Goal: Task Accomplishment & Management: Complete application form

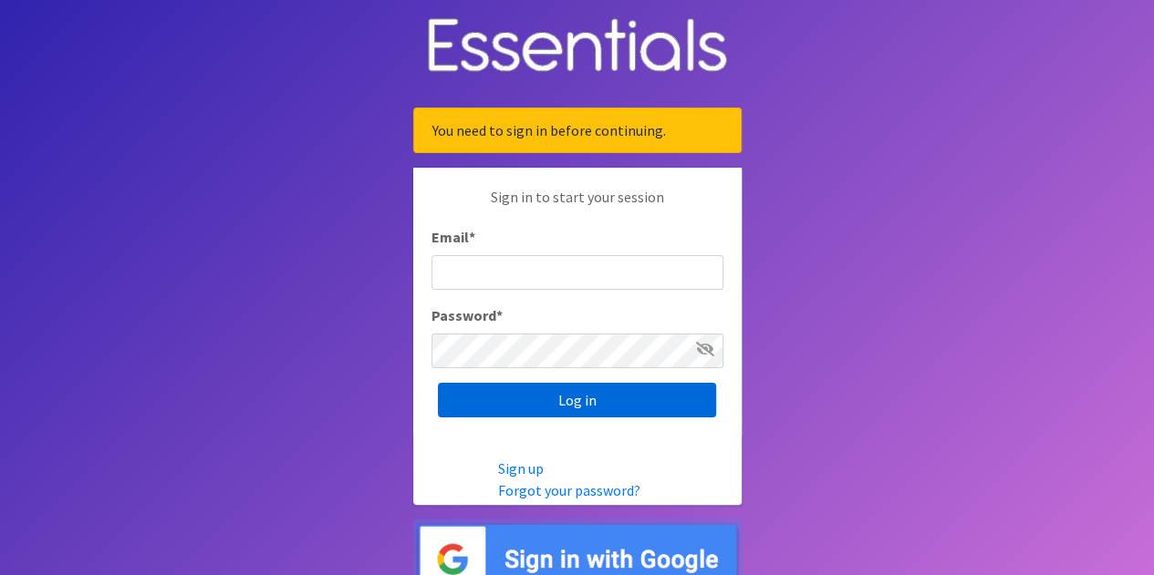
type input "[MEDICAL_DATA][EMAIL_ADDRESS][PERSON_NAME][DOMAIN_NAME]"
click at [571, 403] on input "Log in" at bounding box center [577, 400] width 278 height 35
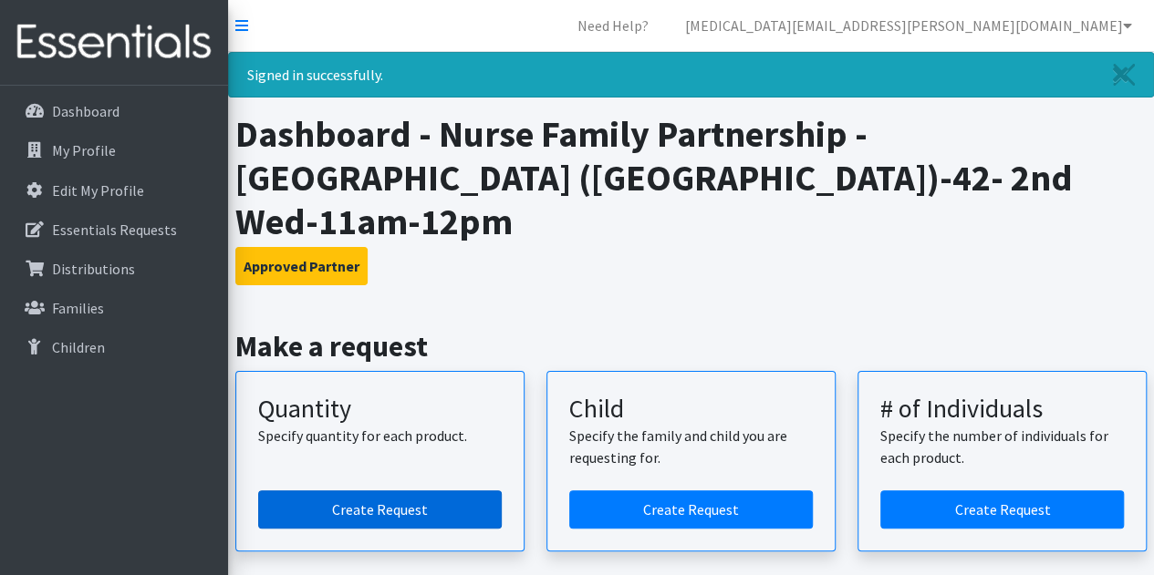
click at [336, 491] on link "Create Request" at bounding box center [380, 510] width 244 height 38
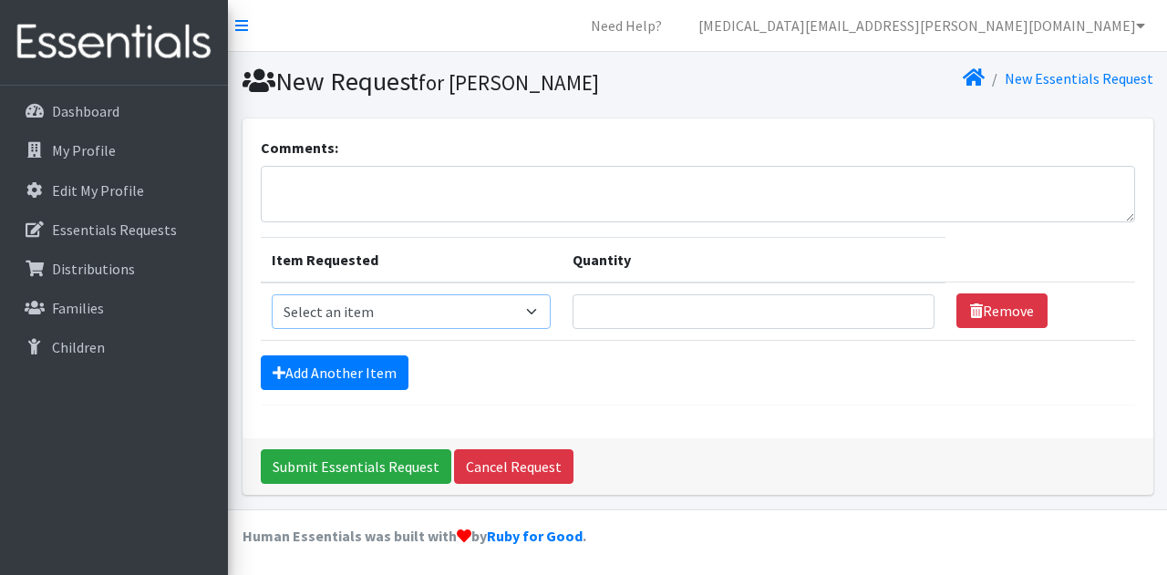
click at [372, 306] on select "Select an item Kids (Newborn) Kids (Size 1) Kids (Size 2) Kids (Size 3) Kids (S…" at bounding box center [411, 312] width 279 height 35
select select "3400"
click at [272, 295] on select "Select an item Kids (Newborn) Kids (Size 1) Kids (Size 2) Kids (Size 3) Kids (S…" at bounding box center [411, 312] width 279 height 35
click at [686, 286] on td "Quantity" at bounding box center [754, 312] width 384 height 58
click at [685, 307] on input "Quantity" at bounding box center [754, 312] width 362 height 35
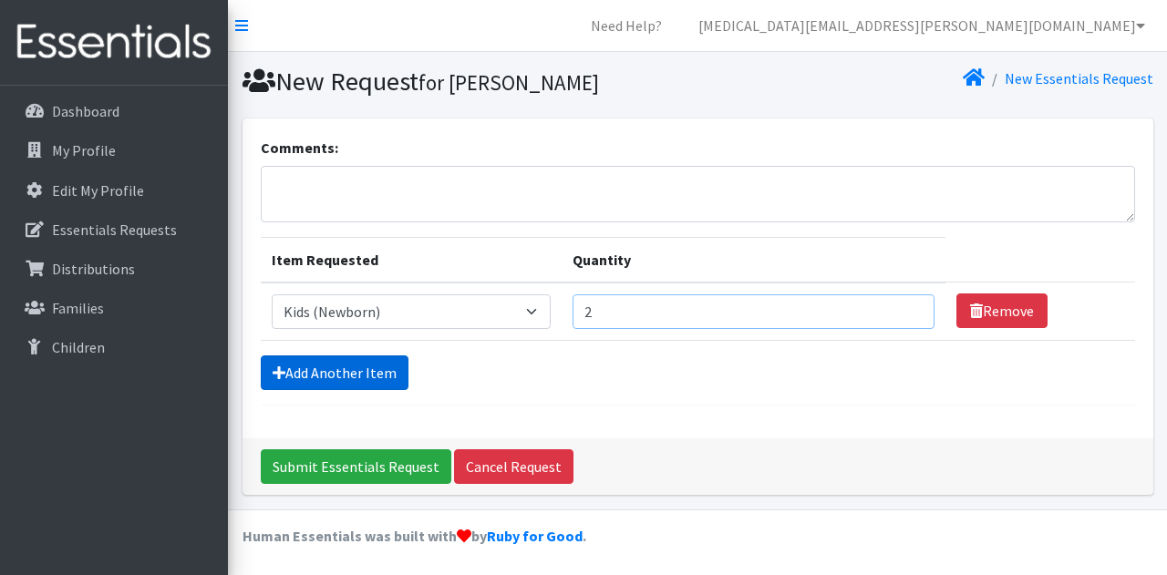
type input "2"
click at [387, 372] on link "Add Another Item" at bounding box center [335, 373] width 148 height 35
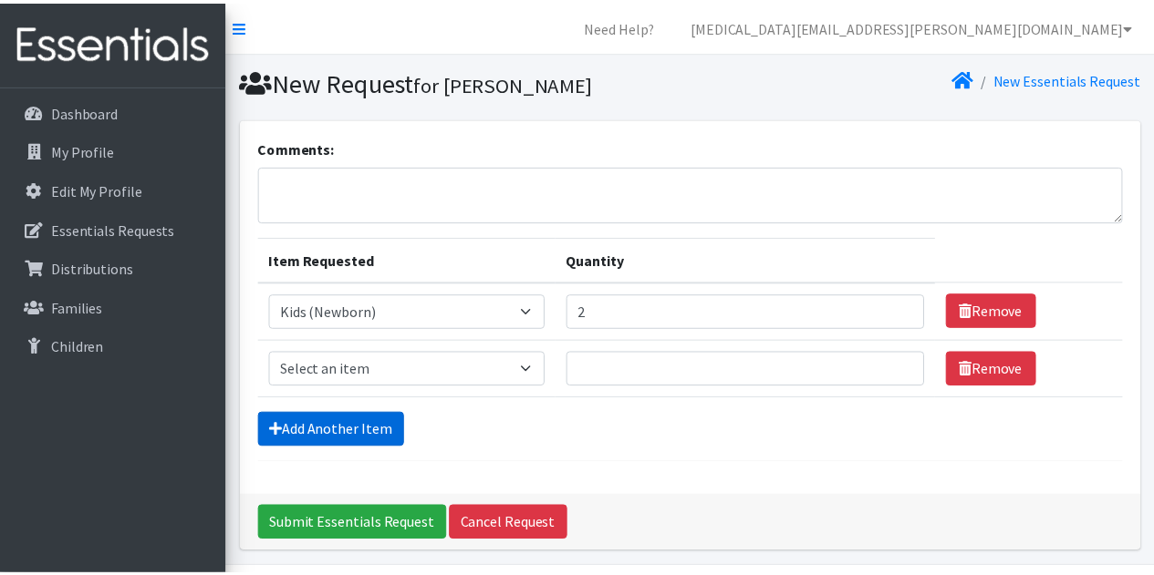
scroll to position [57, 0]
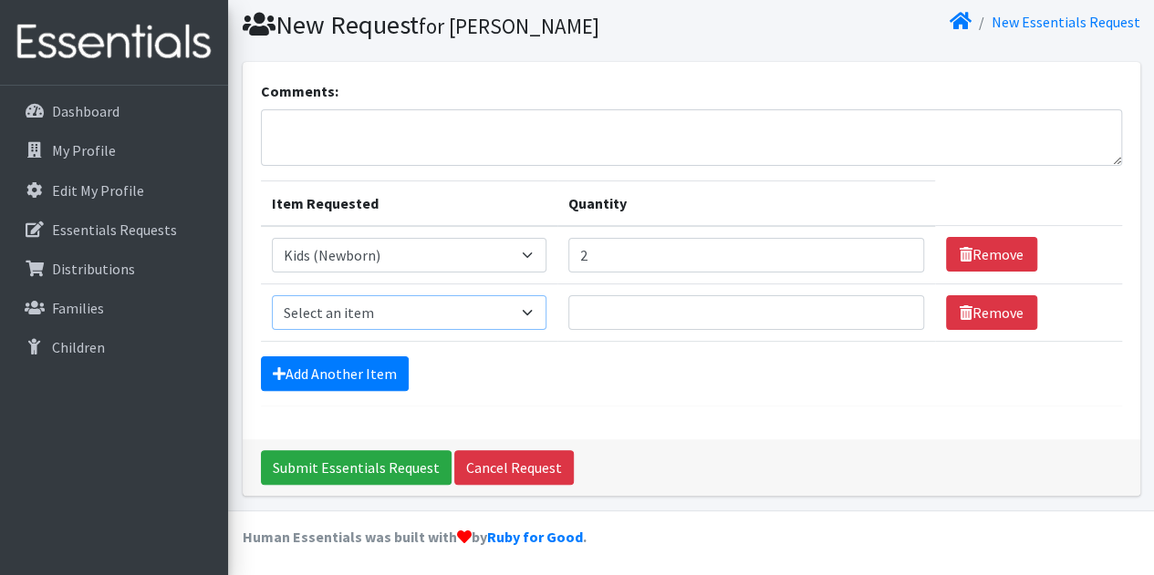
drag, startPoint x: 390, startPoint y: 311, endPoint x: 393, endPoint y: 297, distance: 14.0
click at [390, 310] on select "Select an item Kids (Newborn) Kids (Size 1) Kids (Size 2) Kids (Size 3) Kids (S…" at bounding box center [409, 313] width 275 height 35
select select "3401"
click at [272, 296] on select "Select an item Kids (Newborn) Kids (Size 1) Kids (Size 2) Kids (Size 3) Kids (S…" at bounding box center [409, 313] width 275 height 35
click at [648, 309] on input "Quantity" at bounding box center [746, 313] width 356 height 35
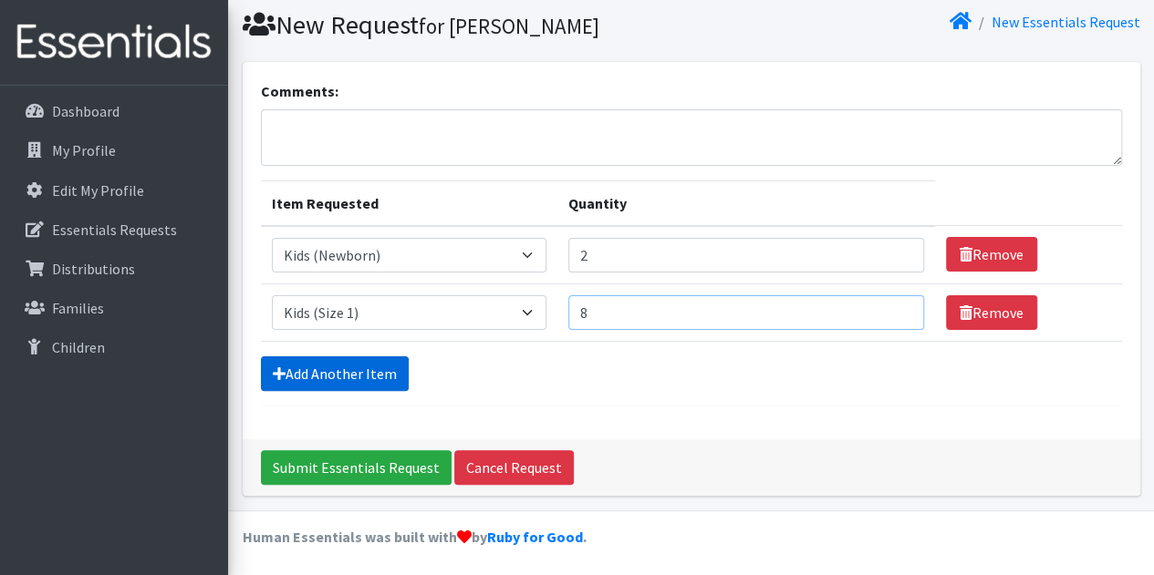
type input "8"
click at [372, 368] on link "Add Another Item" at bounding box center [335, 374] width 148 height 35
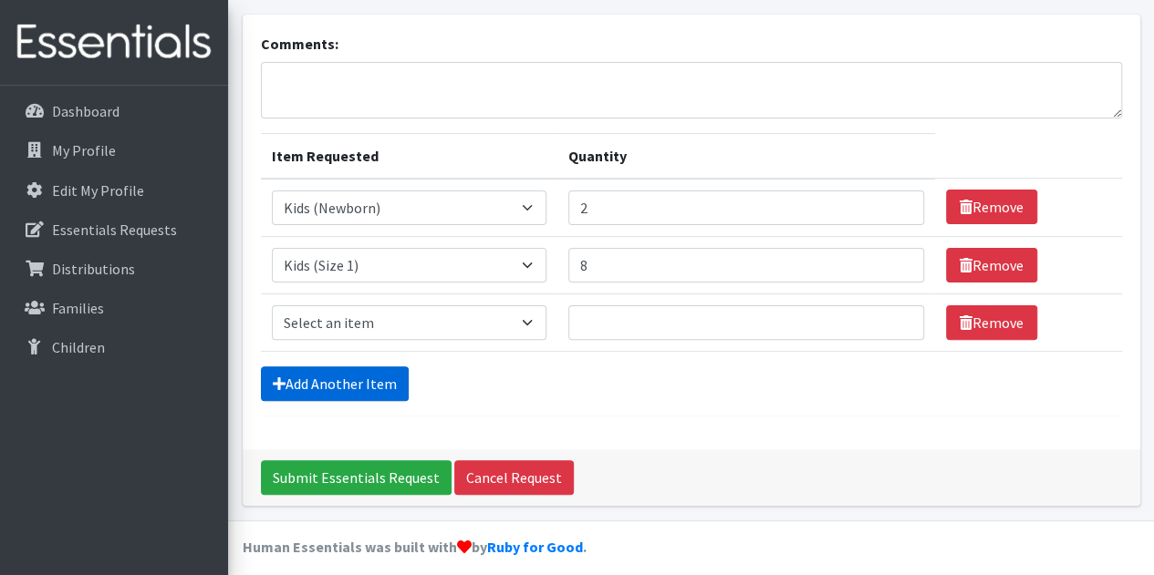
scroll to position [113, 0]
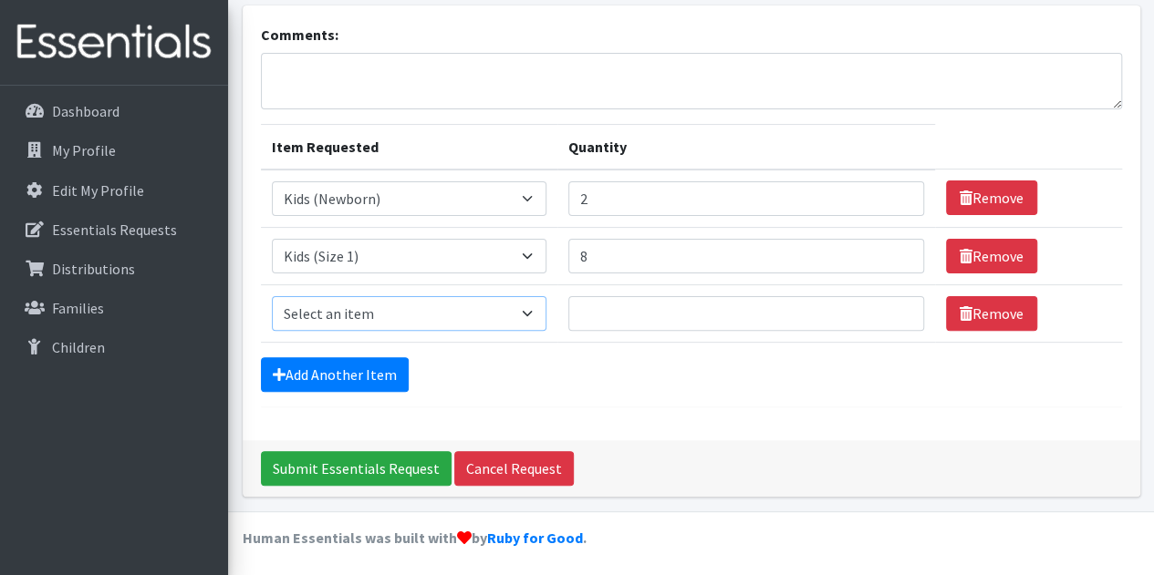
click at [361, 298] on select "Select an item Kids (Newborn) Kids (Size 1) Kids (Size 2) Kids (Size 3) Kids (S…" at bounding box center [409, 313] width 275 height 35
select select "3420"
click at [272, 296] on select "Select an item Kids (Newborn) Kids (Size 1) Kids (Size 2) Kids (Size 3) Kids (S…" at bounding box center [409, 313] width 275 height 35
click at [339, 380] on link "Add Another Item" at bounding box center [335, 375] width 148 height 35
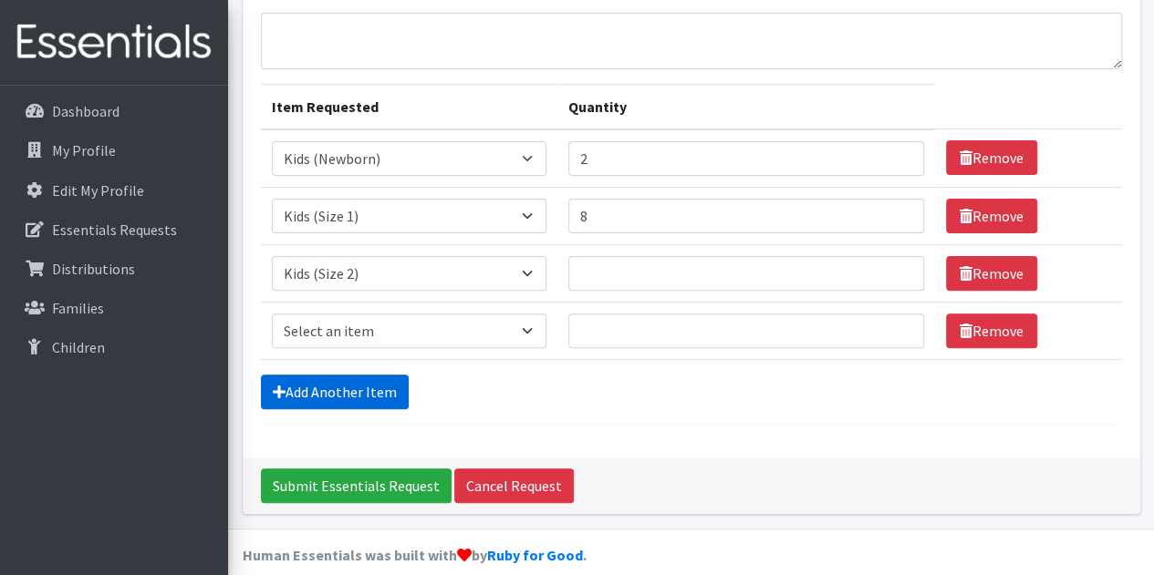
scroll to position [171, 0]
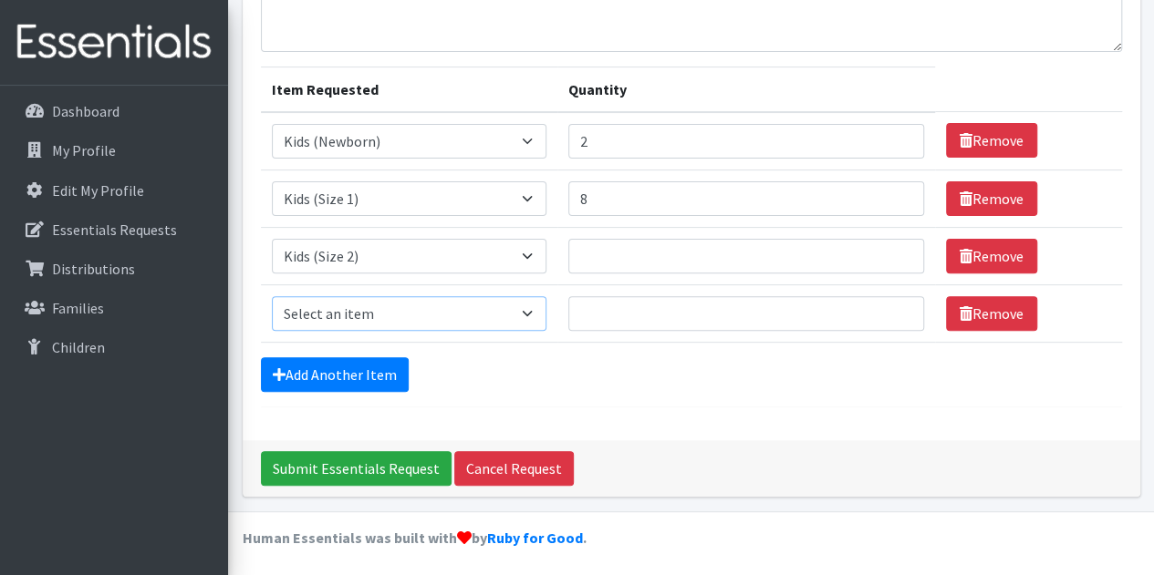
click at [399, 308] on select "Select an item Kids (Newborn) Kids (Size 1) Kids (Size 2) Kids (Size 3) Kids (S…" at bounding box center [409, 313] width 275 height 35
select select "3393"
click at [272, 296] on select "Select an item Kids (Newborn) Kids (Size 1) Kids (Size 2) Kids (Size 3) Kids (S…" at bounding box center [409, 313] width 275 height 35
drag, startPoint x: 333, startPoint y: 370, endPoint x: 337, endPoint y: 361, distance: 10.2
click at [332, 370] on link "Add Another Item" at bounding box center [335, 375] width 148 height 35
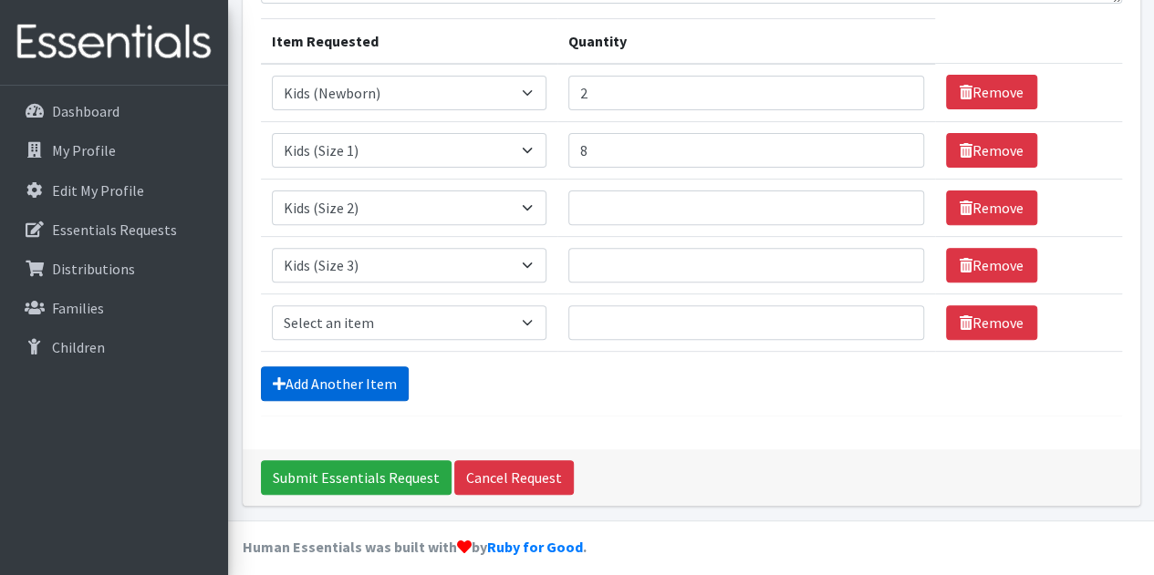
scroll to position [228, 0]
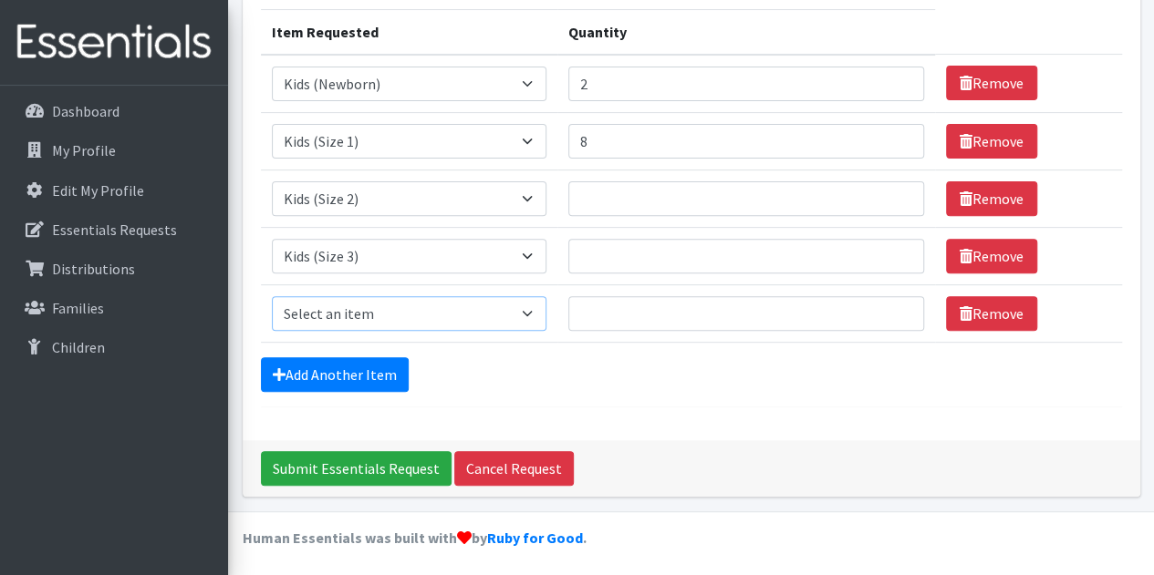
click at [380, 317] on select "Select an item Kids (Newborn) Kids (Size 1) Kids (Size 2) Kids (Size 3) Kids (S…" at bounding box center [409, 313] width 275 height 35
select select "3394"
click at [272, 296] on select "Select an item Kids (Newborn) Kids (Size 1) Kids (Size 2) Kids (Size 3) Kids (S…" at bounding box center [409, 313] width 275 height 35
click at [336, 375] on link "Add Another Item" at bounding box center [335, 375] width 148 height 35
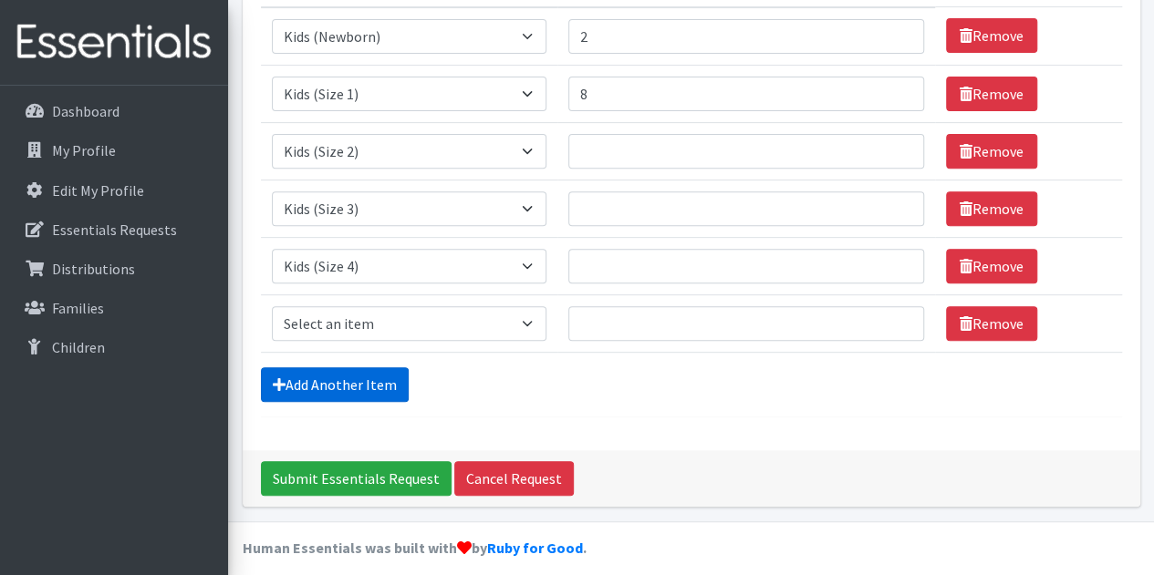
scroll to position [285, 0]
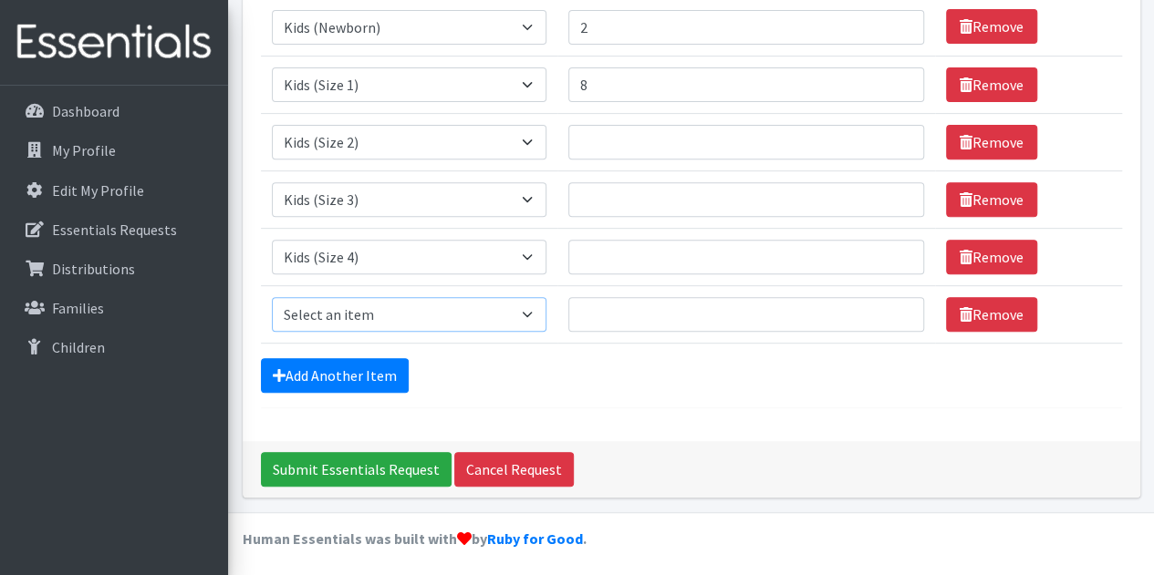
click at [381, 315] on select "Select an item Kids (Newborn) Kids (Size 1) Kids (Size 2) Kids (Size 3) Kids (S…" at bounding box center [409, 314] width 275 height 35
select select "3407"
click at [272, 297] on select "Select an item Kids (Newborn) Kids (Size 1) Kids (Size 2) Kids (Size 3) Kids (S…" at bounding box center [409, 314] width 275 height 35
click at [339, 360] on link "Add Another Item" at bounding box center [335, 375] width 148 height 35
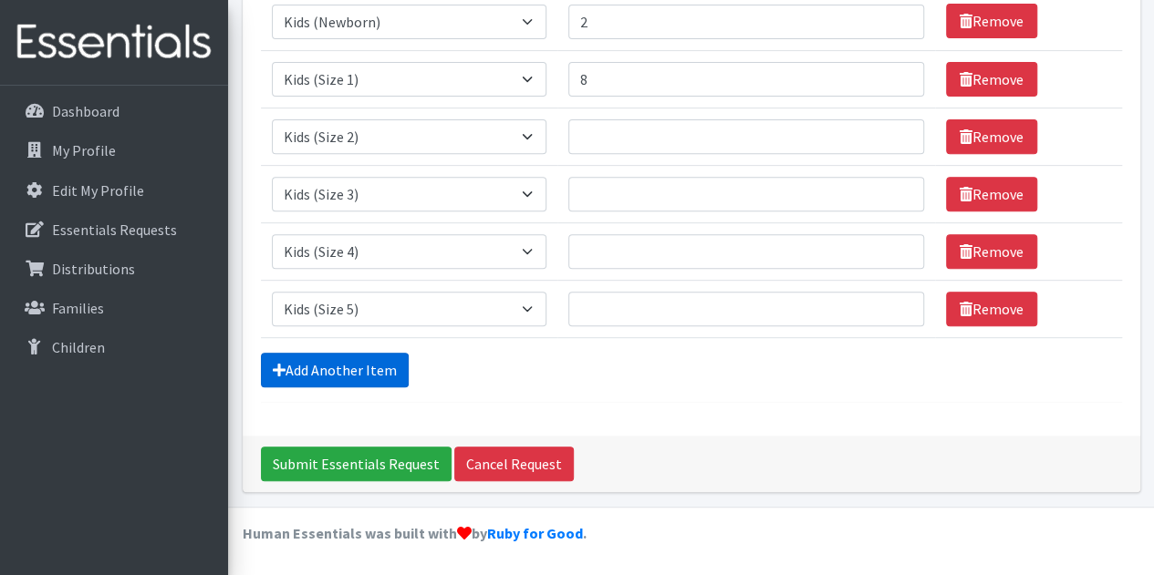
scroll to position [342, 0]
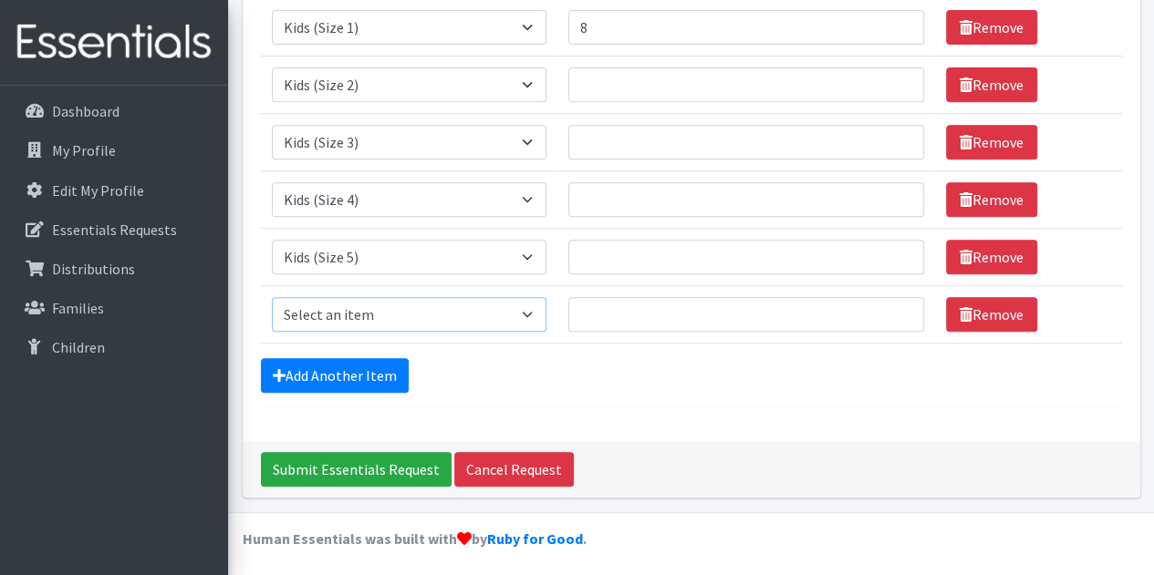
click at [378, 304] on select "Select an item Kids (Newborn) Kids (Size 1) Kids (Size 2) Kids (Size 3) Kids (S…" at bounding box center [409, 314] width 275 height 35
select select "3419"
click at [272, 297] on select "Select an item Kids (Newborn) Kids (Size 1) Kids (Size 2) Kids (Size 3) Kids (S…" at bounding box center [409, 314] width 275 height 35
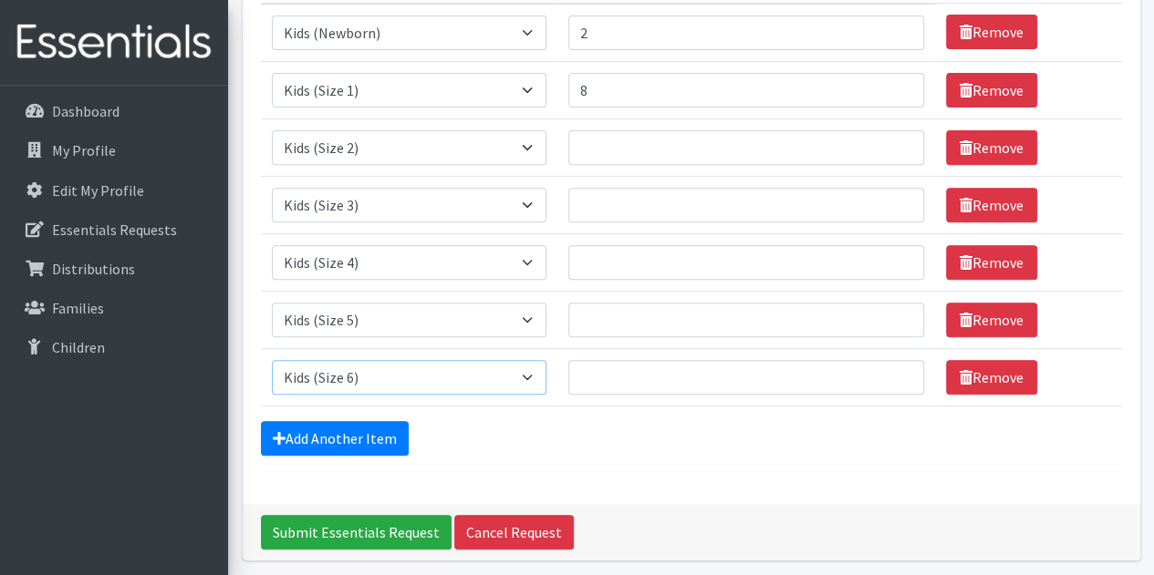
scroll to position [251, 0]
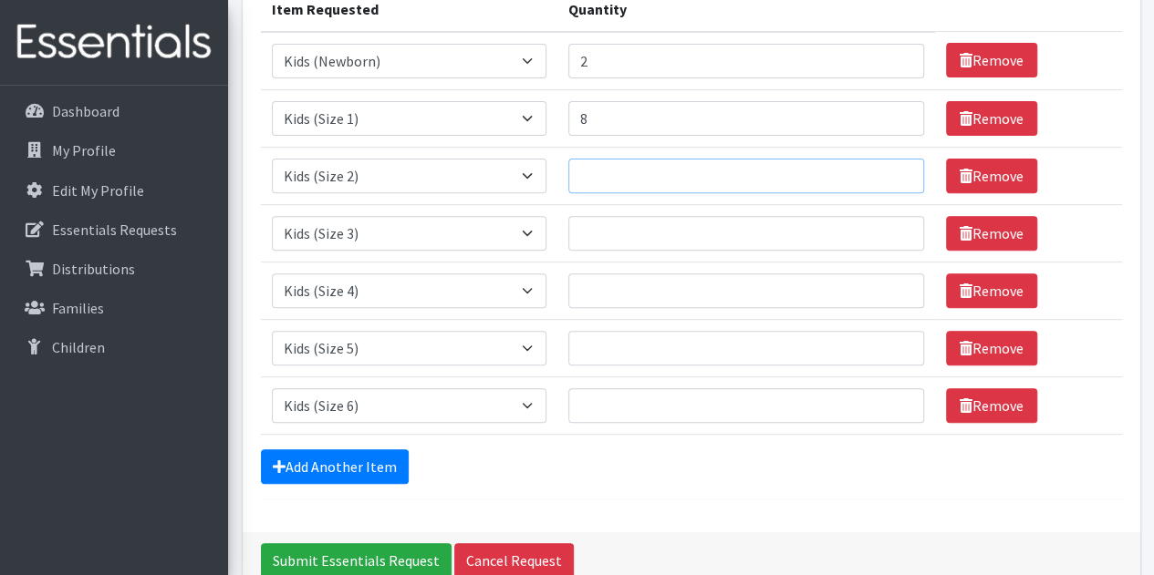
click at [590, 165] on input "Quantity" at bounding box center [746, 176] width 356 height 35
click at [642, 183] on input "Quantity" at bounding box center [746, 176] width 356 height 35
type input "4"
click at [615, 226] on input "Quantity" at bounding box center [746, 233] width 356 height 35
click at [616, 223] on input "Quantity" at bounding box center [746, 233] width 356 height 35
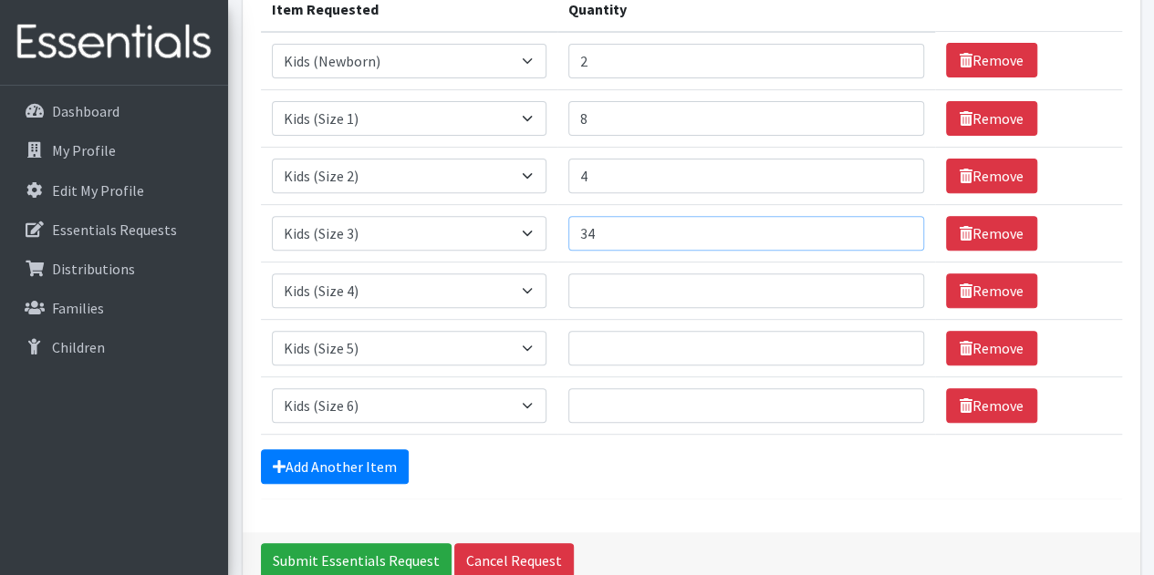
type input "34"
click at [592, 278] on input "Quantity" at bounding box center [746, 291] width 356 height 35
click at [690, 293] on input "Quantity" at bounding box center [746, 291] width 356 height 35
type input "23"
click at [598, 344] on input "Quantity" at bounding box center [746, 348] width 356 height 35
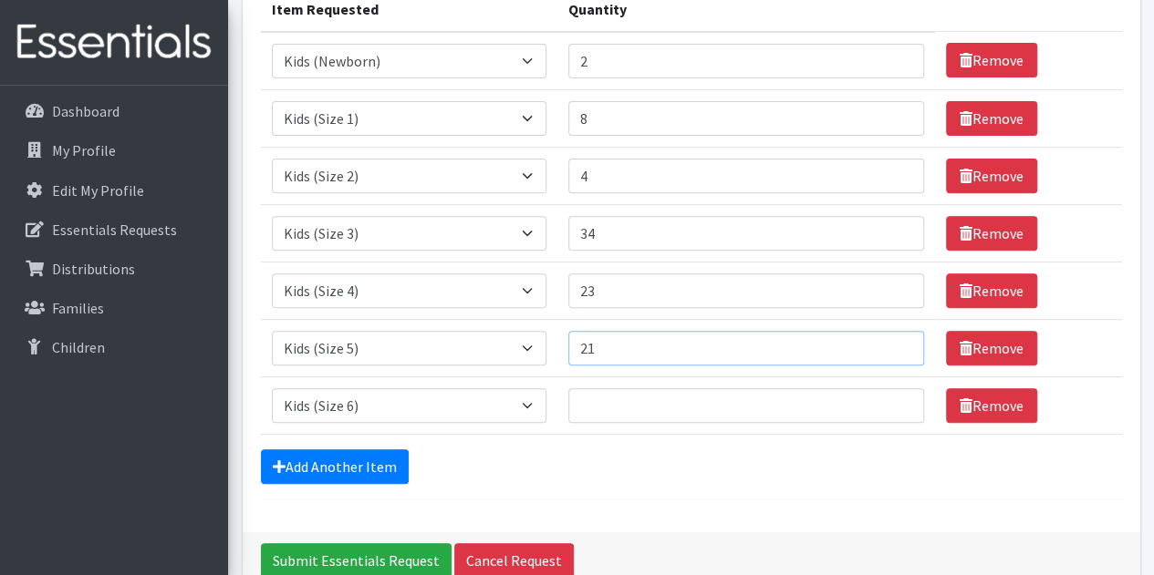
type input "21"
click at [592, 406] on input "Quantity" at bounding box center [746, 406] width 356 height 35
type input "14"
click at [552, 462] on div "Add Another Item" at bounding box center [691, 467] width 861 height 35
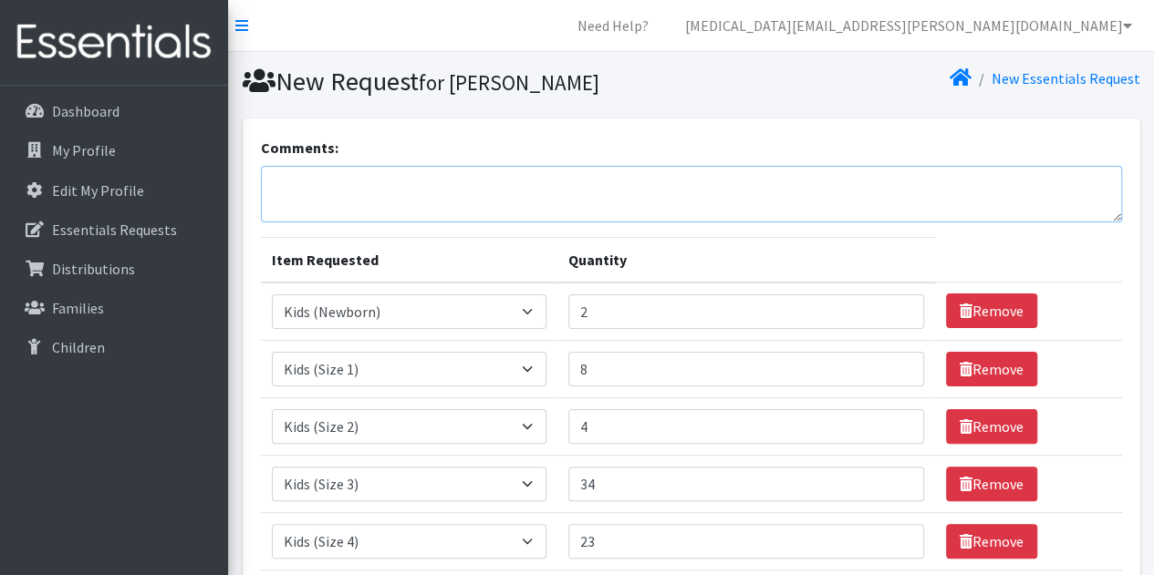
click at [451, 196] on textarea "Comments:" at bounding box center [691, 194] width 861 height 57
type textarea "We are needing 4 size 7's. Thank you!"
click at [702, 247] on th "Quantity" at bounding box center [746, 260] width 378 height 46
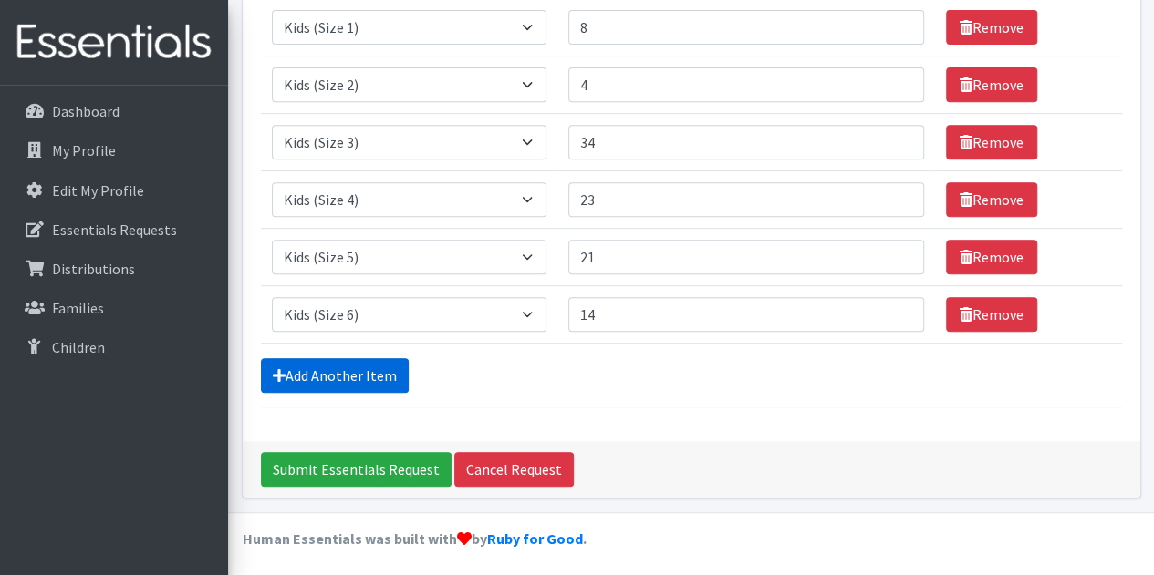
click at [345, 362] on link "Add Another Item" at bounding box center [335, 375] width 148 height 35
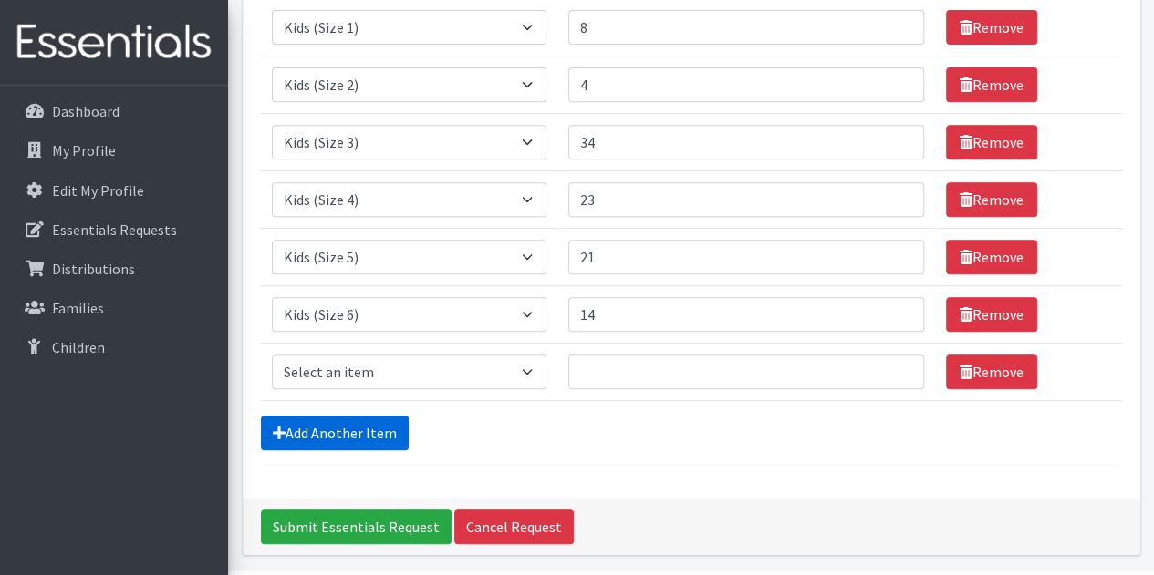
scroll to position [399, 0]
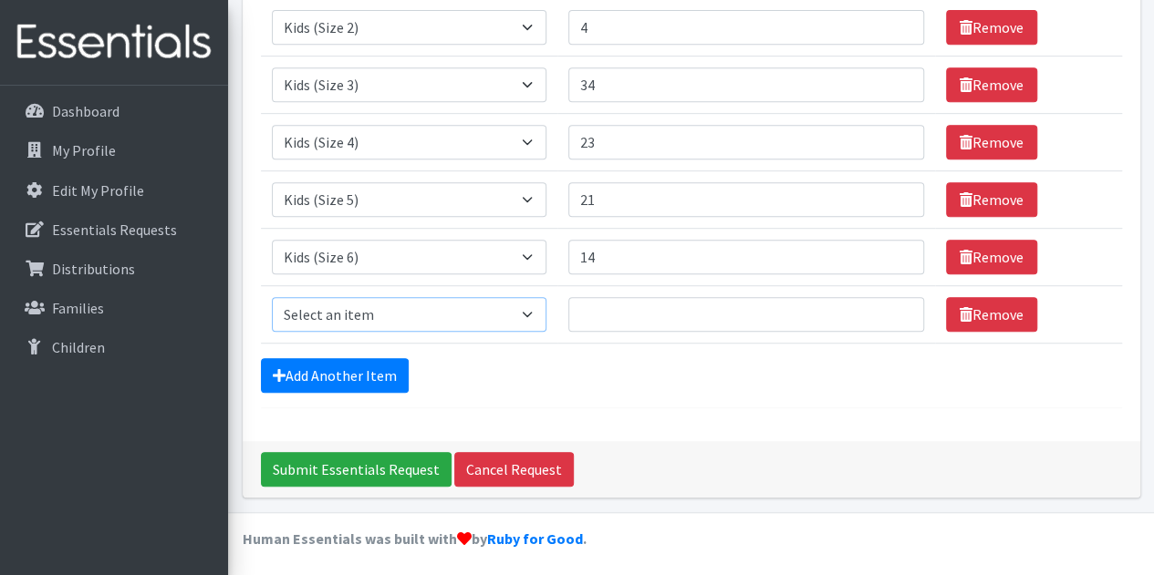
click at [390, 314] on select "Select an item Kids (Newborn) Kids (Size 1) Kids (Size 2) Kids (Size 3) Kids (S…" at bounding box center [409, 314] width 275 height 35
select select "3418"
click at [272, 297] on select "Select an item Kids (Newborn) Kids (Size 1) Kids (Size 2) Kids (Size 3) Kids (S…" at bounding box center [409, 314] width 275 height 35
click at [663, 322] on input "Quantity" at bounding box center [746, 314] width 356 height 35
type input "50"
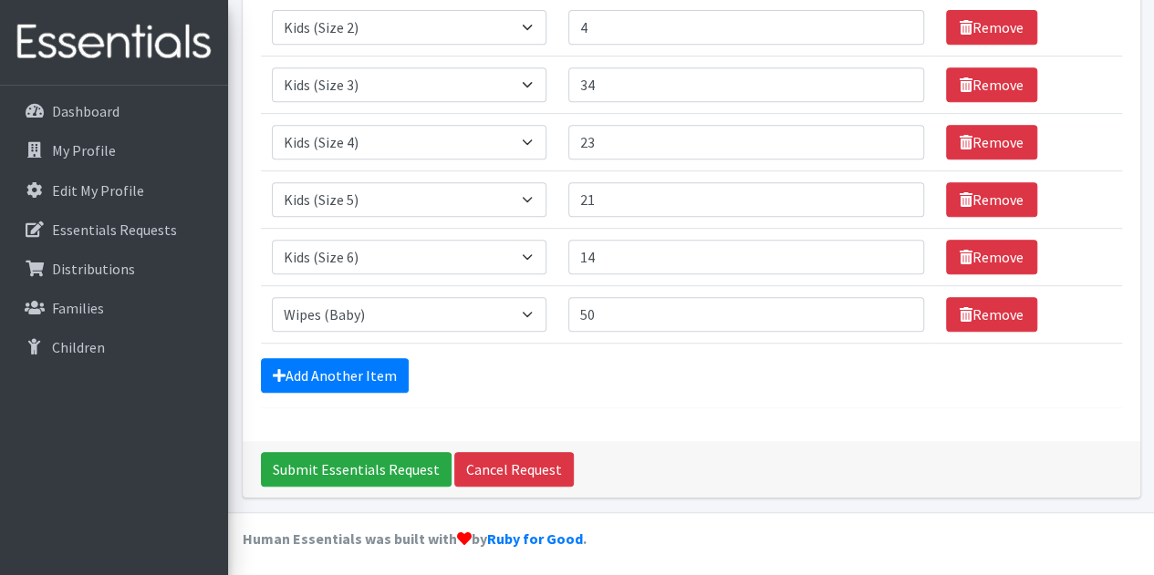
click at [595, 358] on div "Add Another Item" at bounding box center [691, 375] width 861 height 35
click at [626, 399] on form "Comments: We are needing 4 size 7's. Thank you! Item Requested Quantity Item Re…" at bounding box center [691, 72] width 861 height 671
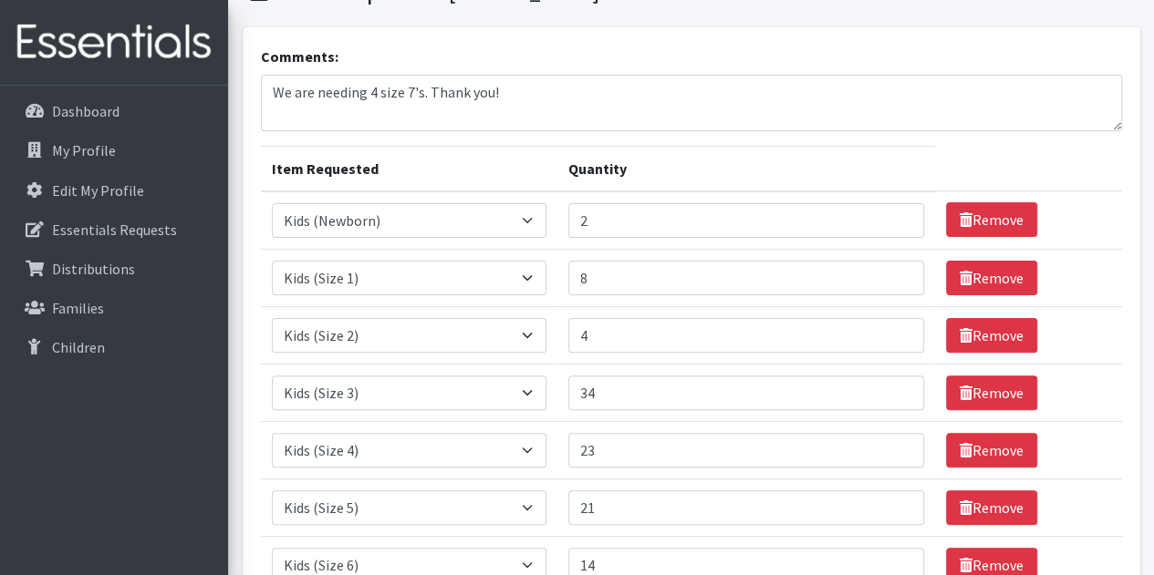
scroll to position [182, 0]
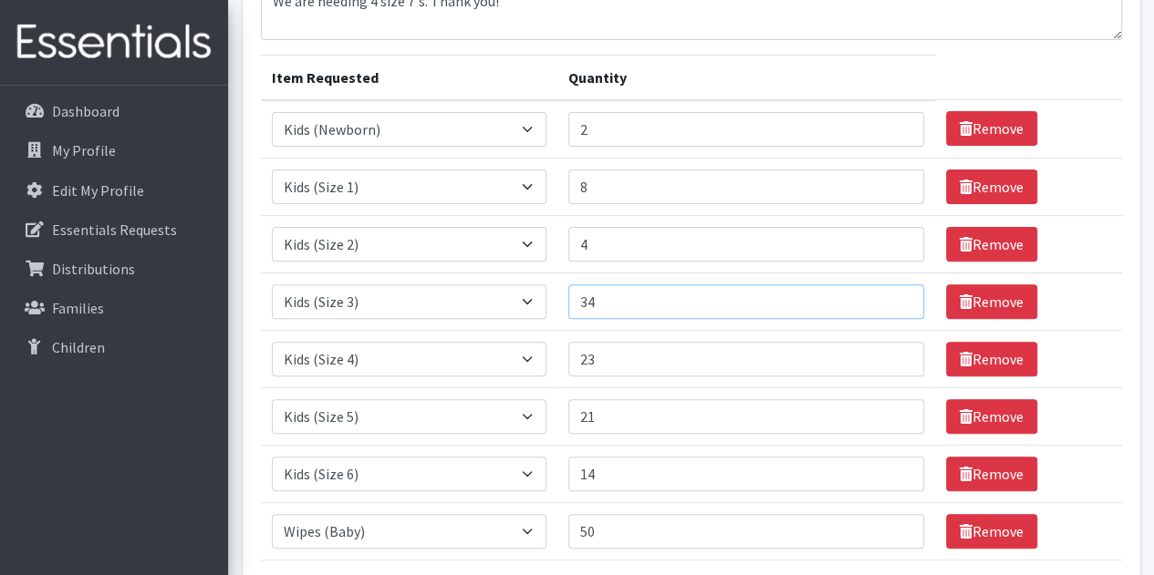
click at [605, 296] on input "34" at bounding box center [746, 302] width 356 height 35
click at [1102, 236] on td "Remove" at bounding box center [1028, 243] width 187 height 57
click at [1081, 296] on td "Remove" at bounding box center [1028, 301] width 187 height 57
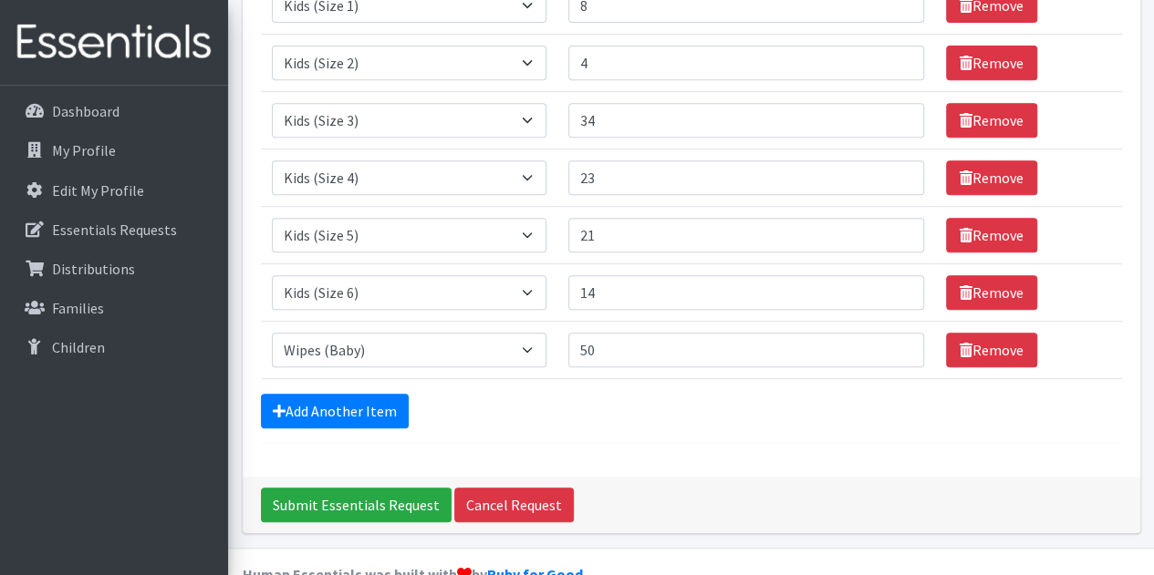
scroll to position [365, 0]
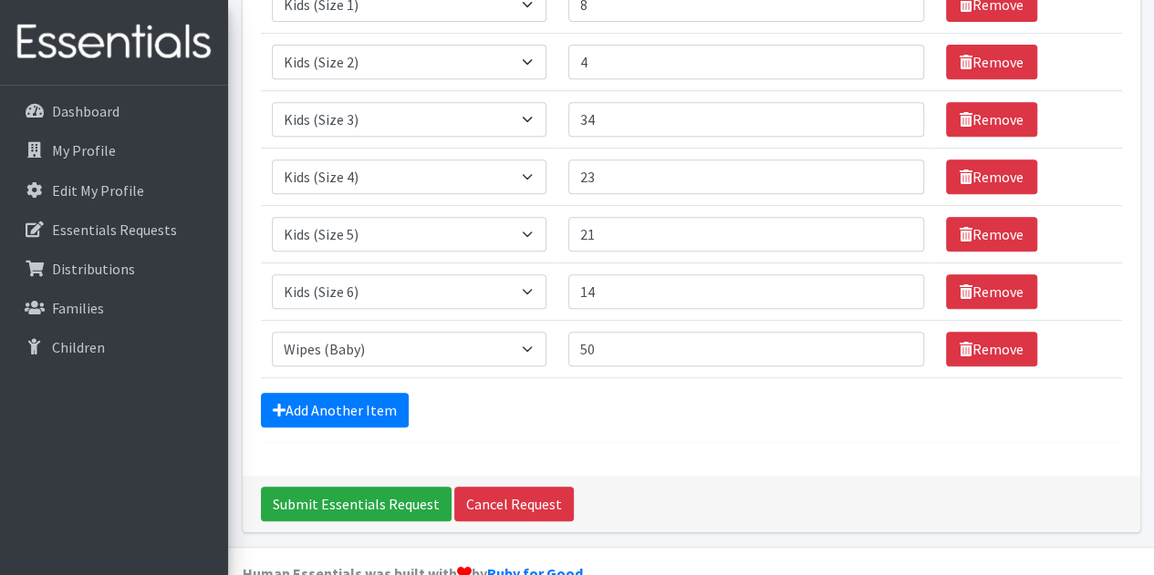
click at [674, 439] on div "Comments: We are needing 4 size 7's. Thank you! Item Requested Quantity Item Re…" at bounding box center [691, 115] width 897 height 722
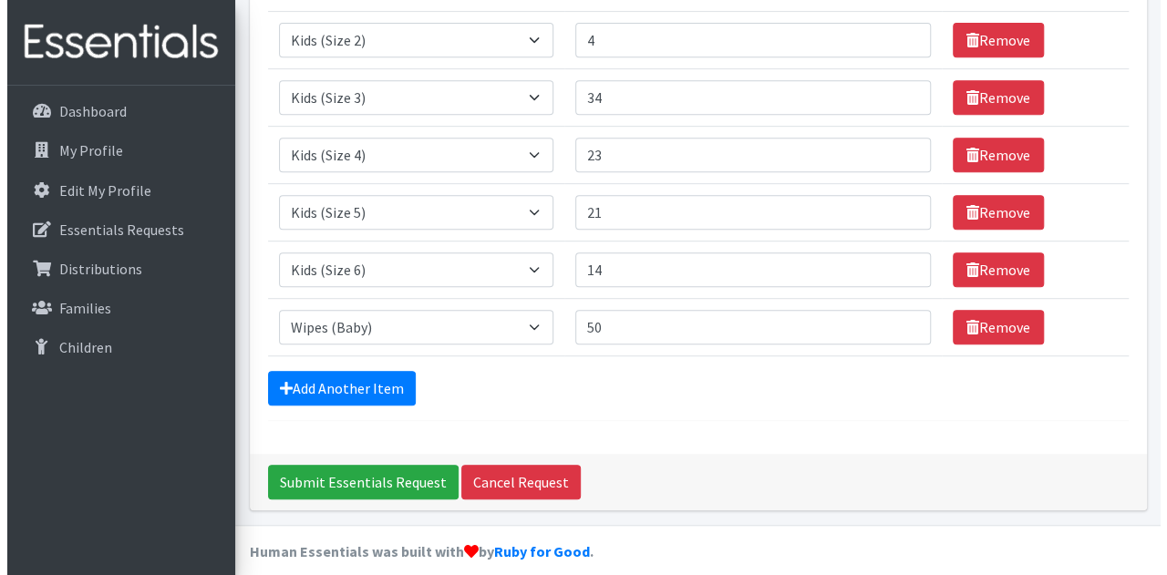
scroll to position [399, 0]
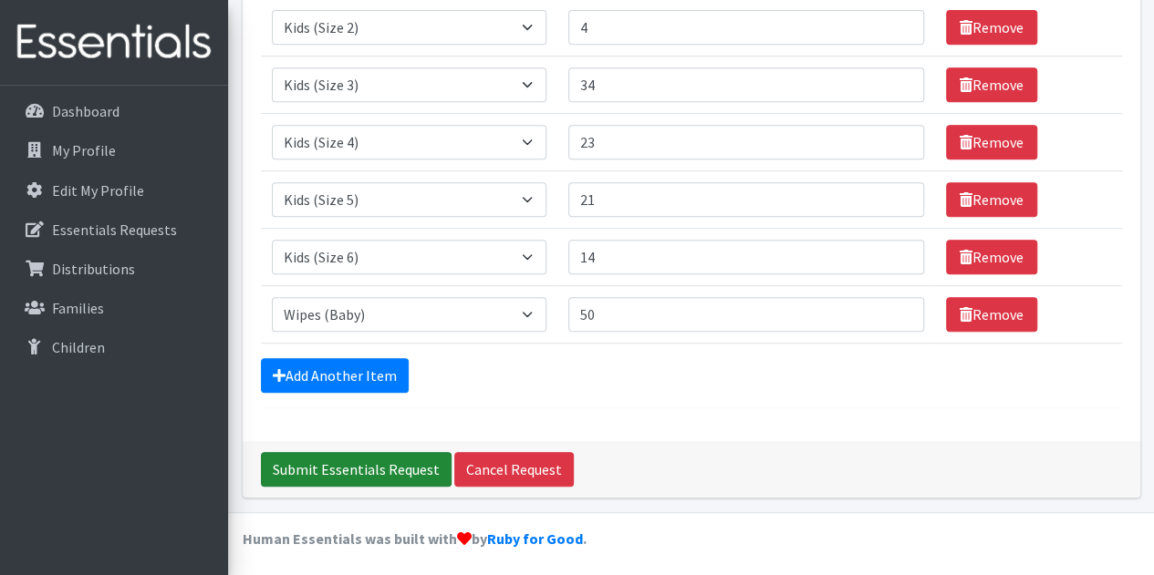
click at [326, 464] on input "Submit Essentials Request" at bounding box center [356, 469] width 191 height 35
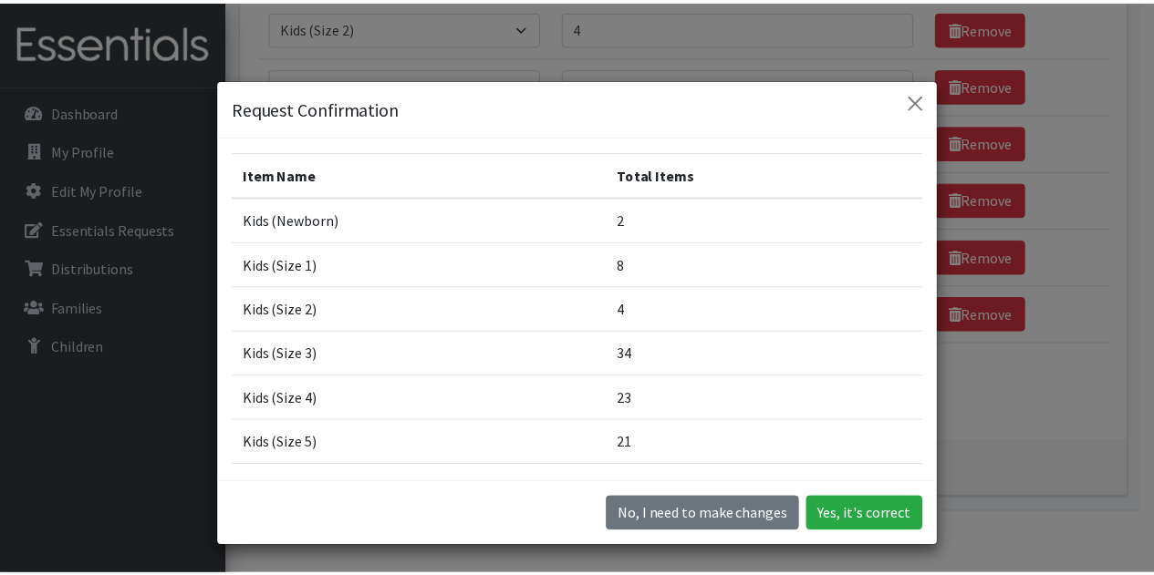
scroll to position [163, 0]
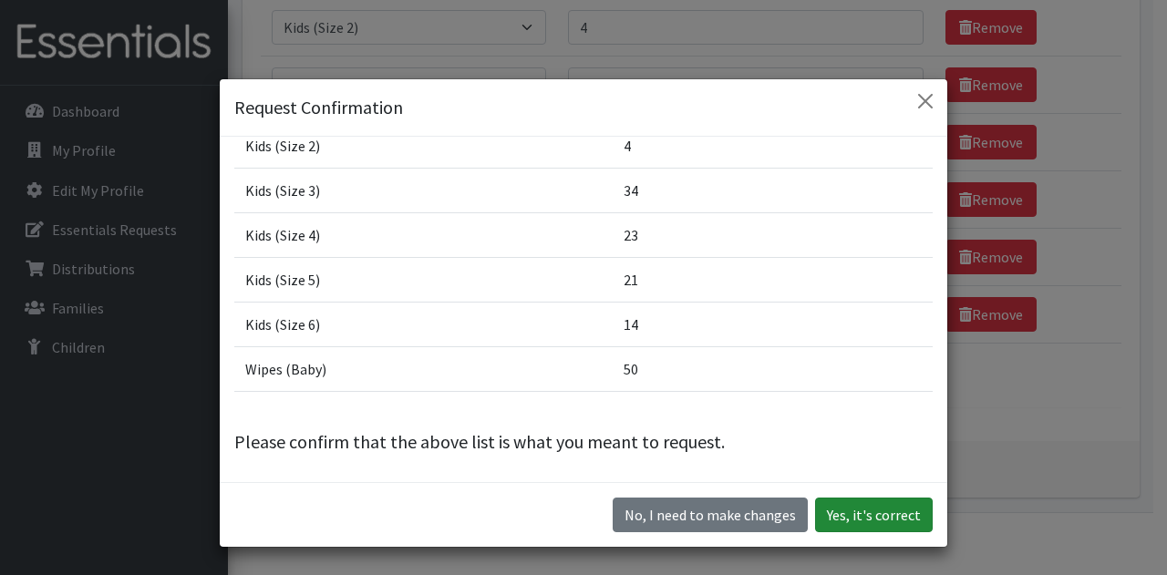
click at [891, 509] on button "Yes, it's correct" at bounding box center [874, 515] width 118 height 35
